Goal: Contribute content

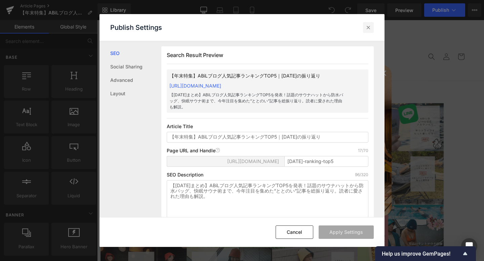
click at [368, 23] on div at bounding box center [368, 27] width 11 height 11
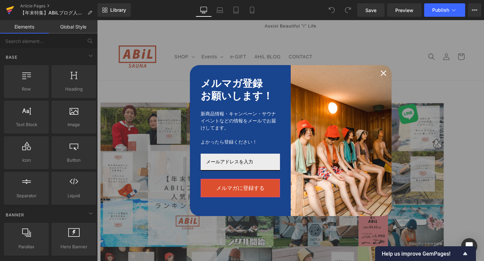
click at [9, 9] on icon at bounding box center [10, 8] width 8 height 4
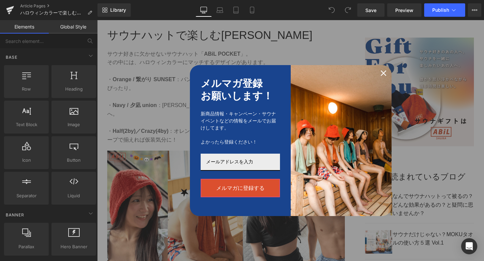
scroll to position [426, 0]
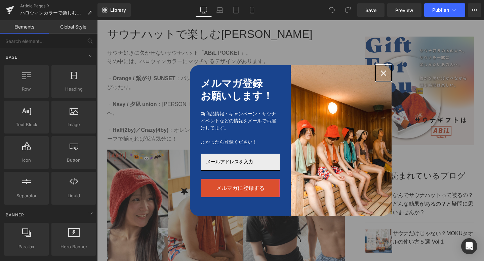
click at [386, 72] on icon "close icon" at bounding box center [383, 73] width 5 height 5
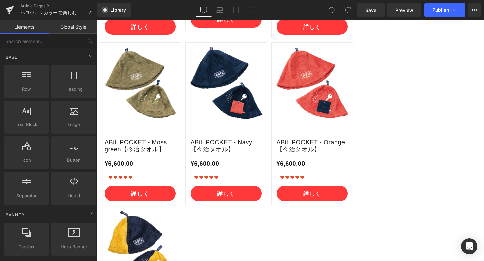
scroll to position [2268, 0]
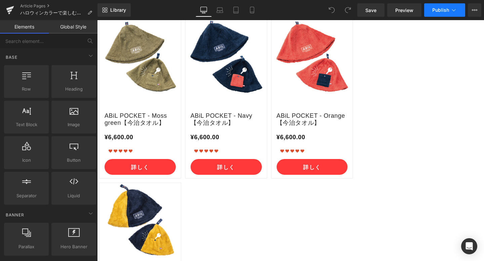
click at [452, 15] on button "Publish" at bounding box center [444, 9] width 41 height 13
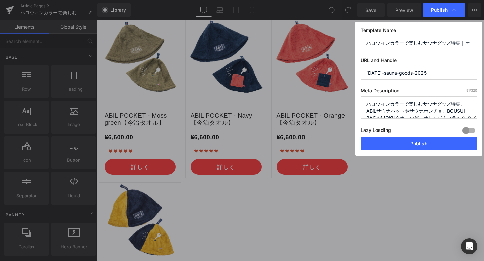
scroll to position [14, 0]
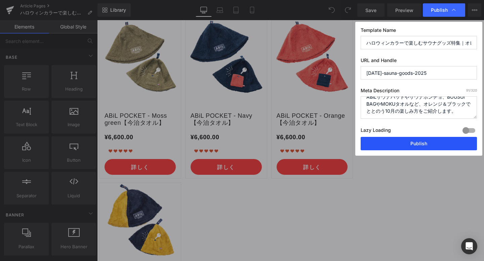
click at [434, 144] on button "Publish" at bounding box center [418, 143] width 116 height 13
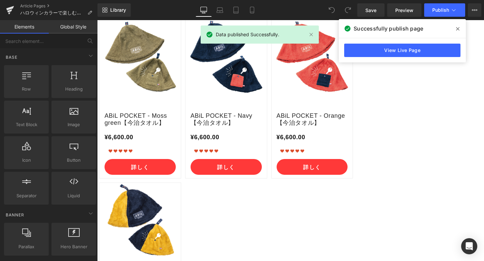
click at [458, 28] on icon at bounding box center [457, 28] width 3 height 3
